Goal: Task Accomplishment & Management: Complete application form

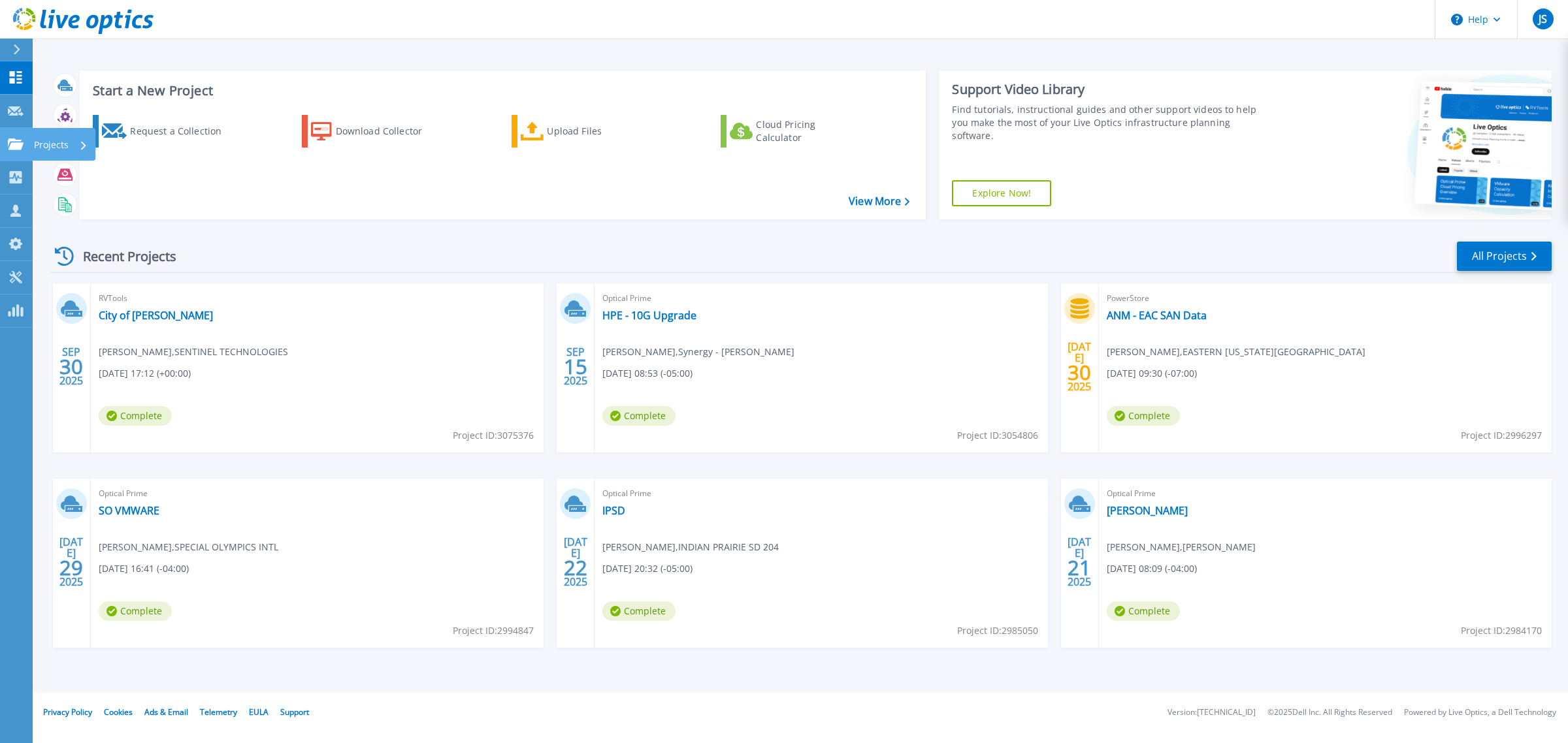
click at [18, 138] on icon at bounding box center [16, 144] width 16 height 11
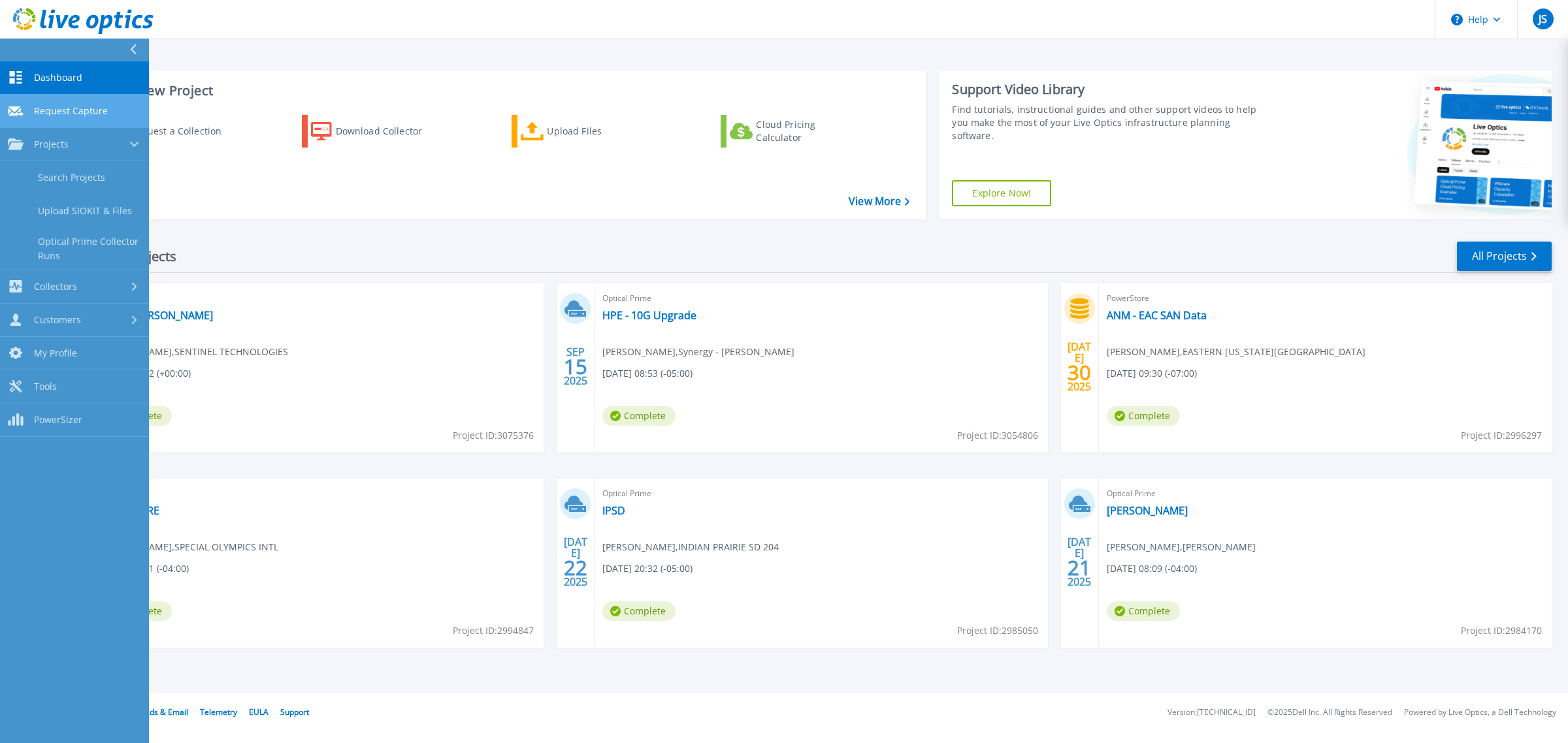
click at [65, 106] on span "Request Capture" at bounding box center [71, 111] width 73 height 12
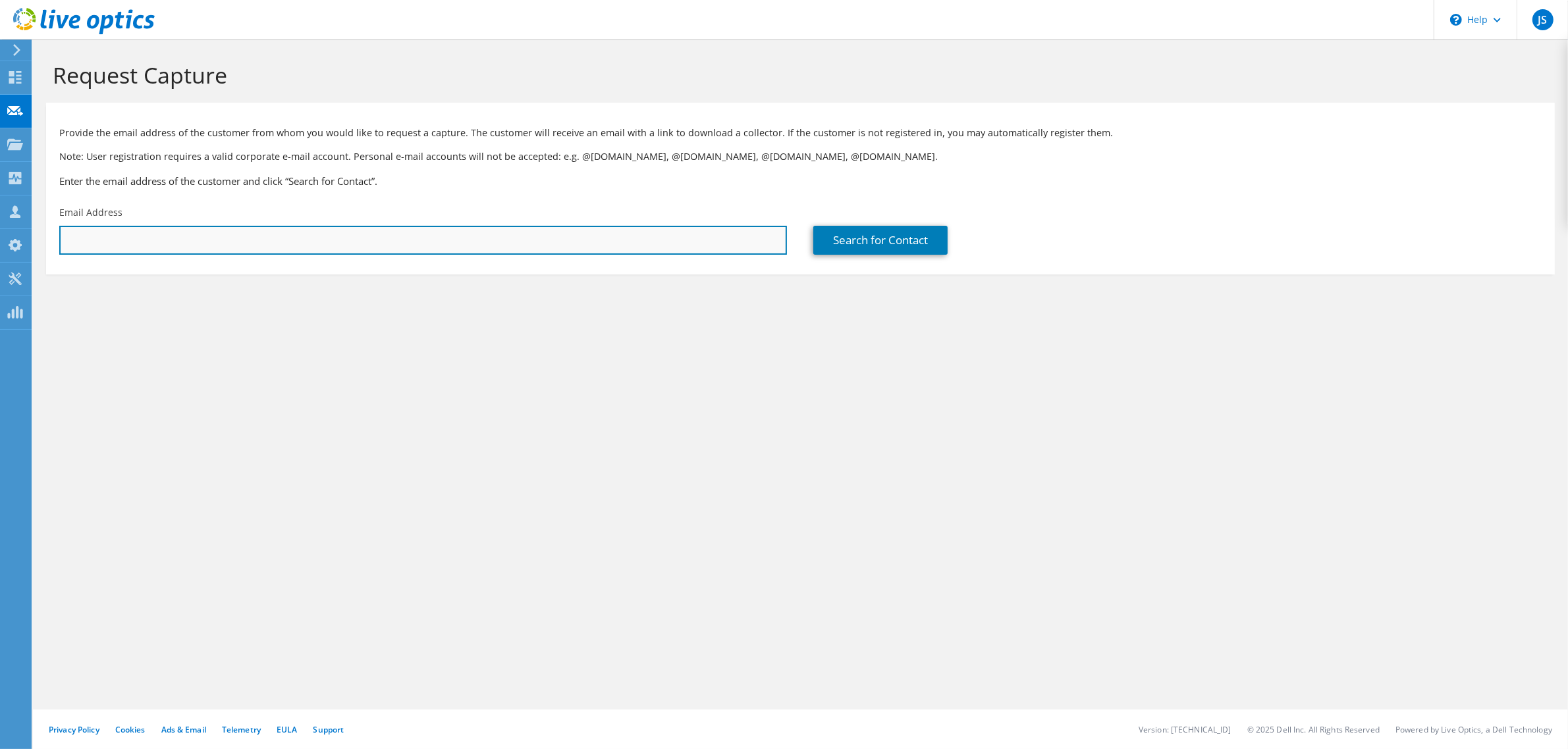
click at [195, 241] on input "text" at bounding box center [423, 240] width 728 height 29
type input "alfonso_caldwell@ipsd.org"
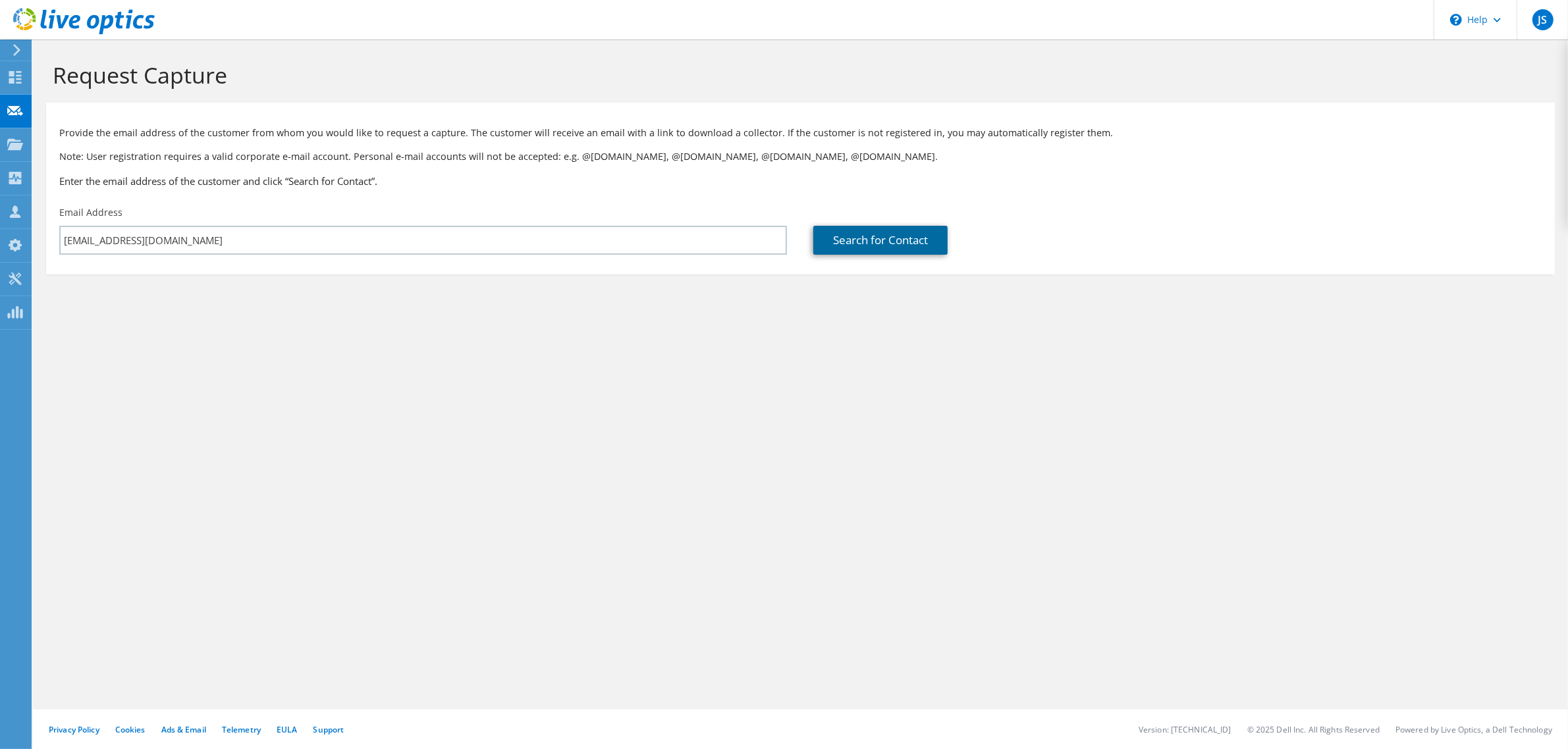
click at [919, 241] on link "Search for Contact" at bounding box center [880, 240] width 135 height 29
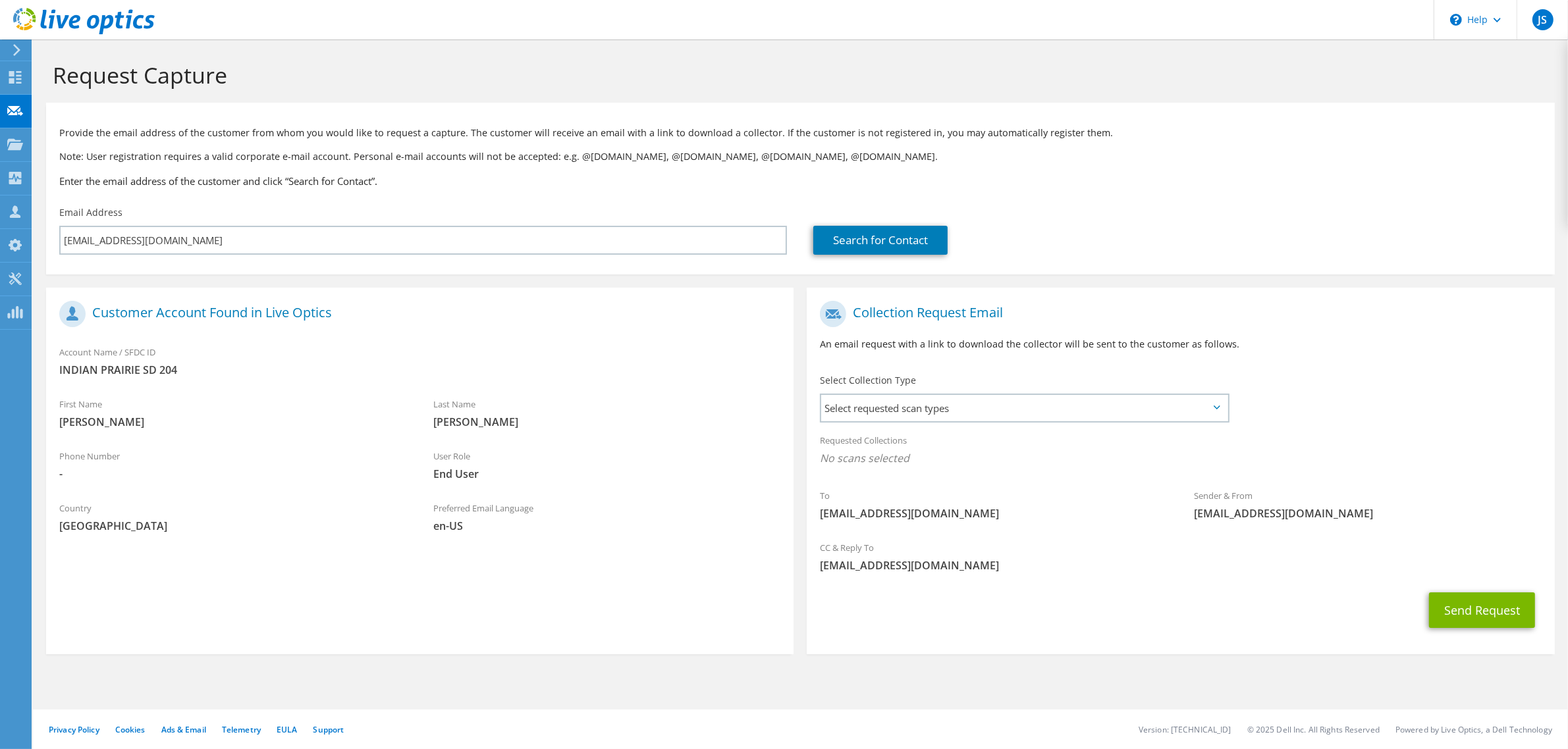
click at [957, 424] on div "Select Collection Type Select requested scan types Server Virtualization Optica…" at bounding box center [1025, 397] width 436 height 59
click at [945, 407] on span "Select requested scan types" at bounding box center [1024, 408] width 406 height 26
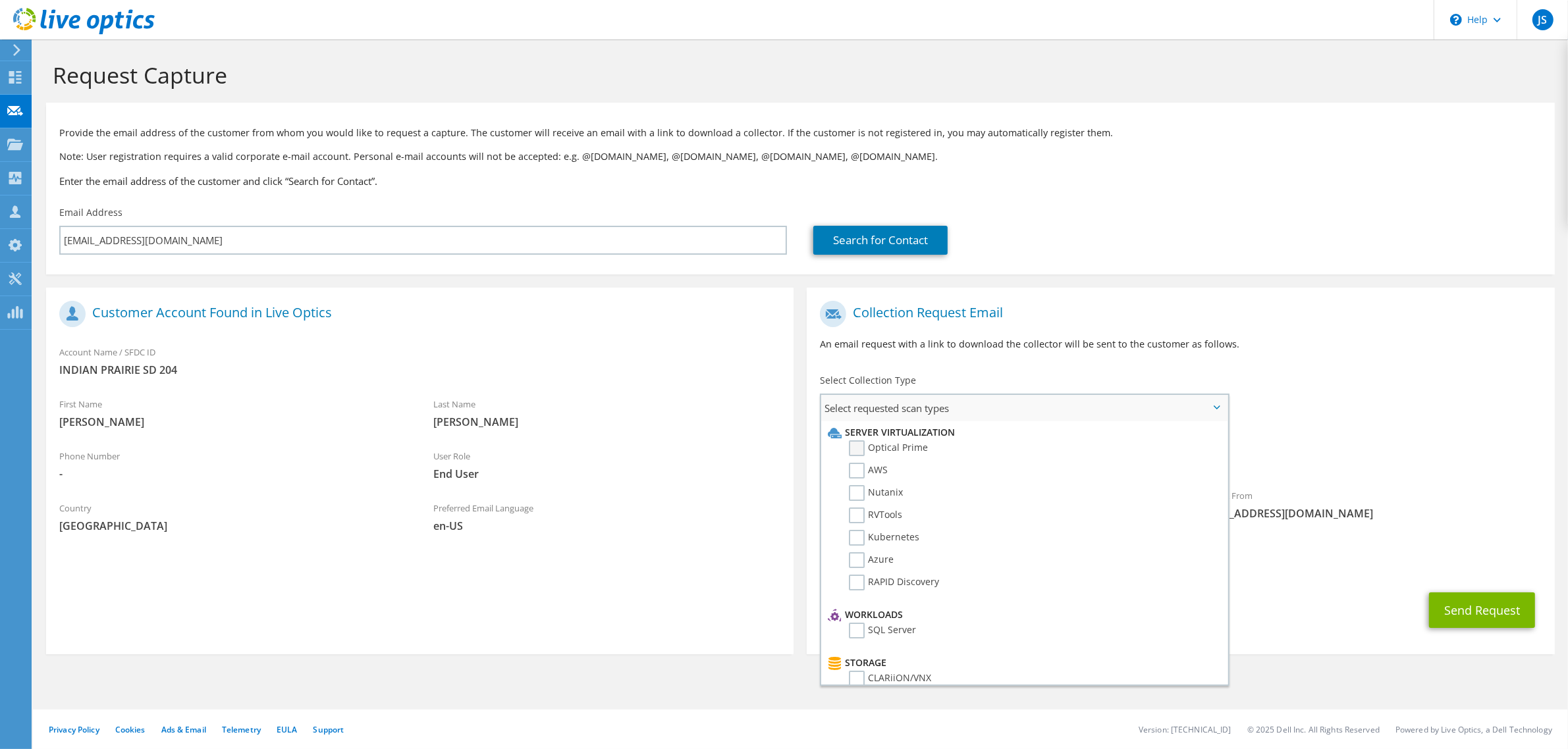
click at [870, 449] on label "Optical Prime" at bounding box center [888, 449] width 79 height 16
click at [0, 0] on input "Optical Prime" at bounding box center [0, 0] width 0 height 0
click at [1467, 617] on button "Send Request" at bounding box center [1482, 614] width 106 height 36
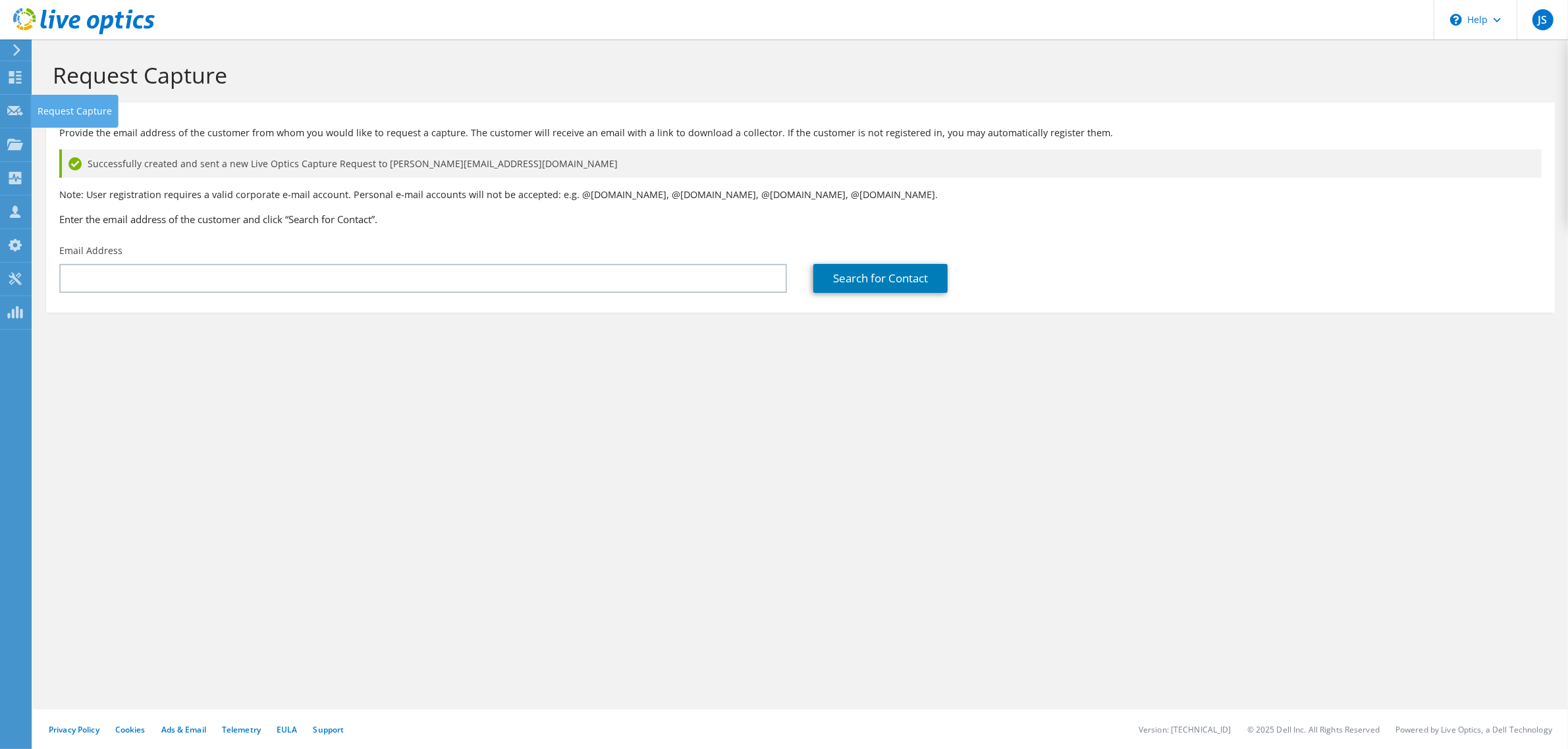
drag, startPoint x: 16, startPoint y: 116, endPoint x: 201, endPoint y: 120, distance: 185.0
click at [16, 116] on icon at bounding box center [15, 111] width 16 height 13
